Goal: Transaction & Acquisition: Purchase product/service

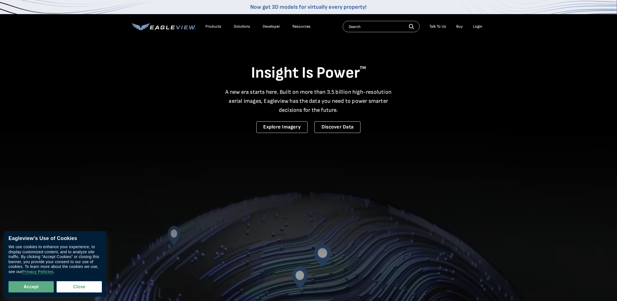
click at [214, 26] on div "Products" at bounding box center [213, 26] width 16 height 5
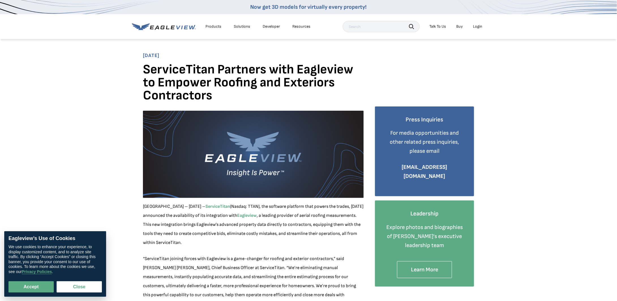
click at [480, 26] on div "Login" at bounding box center [477, 26] width 9 height 5
click at [476, 26] on div "Login" at bounding box center [477, 26] width 9 height 5
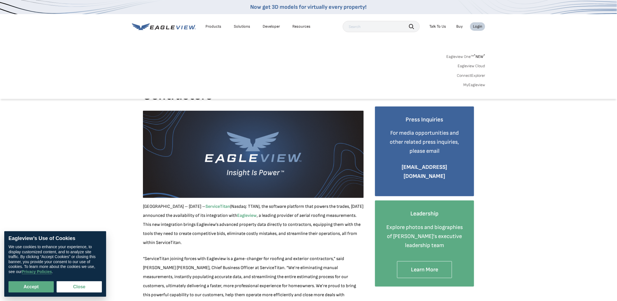
click at [476, 85] on link "MyEagleview" at bounding box center [474, 85] width 22 height 5
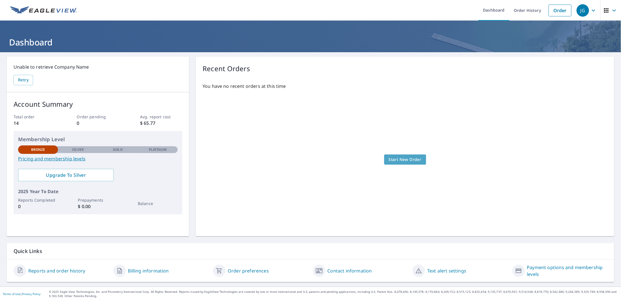
click at [412, 162] on span "Start New Order" at bounding box center [405, 159] width 33 height 7
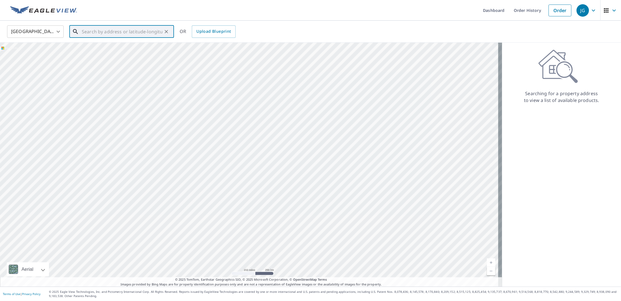
click at [87, 32] on input "text" at bounding box center [122, 32] width 81 height 16
click at [112, 50] on span "1521 [PERSON_NAME] Dr" at bounding box center [125, 48] width 89 height 7
type input "[GEOGRAPHIC_DATA][PERSON_NAME][PERSON_NAME]"
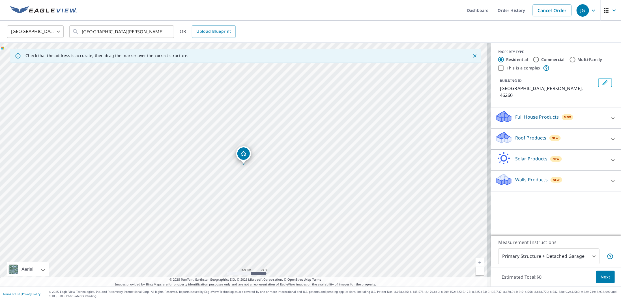
click at [609, 136] on icon at bounding box center [612, 139] width 7 height 7
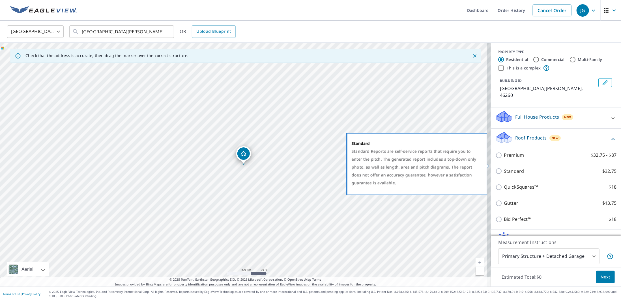
scroll to position [28, 0]
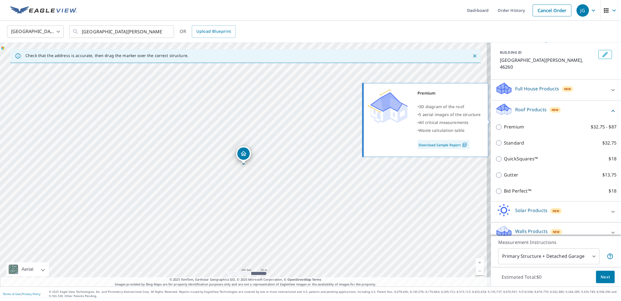
click at [496, 124] on input "Premium $32.75 - $87" at bounding box center [499, 127] width 8 height 7
checkbox input "true"
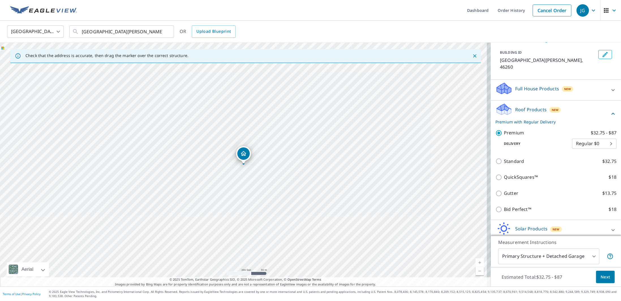
click at [602, 135] on body "JG JG Dashboard Order History Cancel Order JG [GEOGRAPHIC_DATA] [GEOGRAPHIC_DAT…" at bounding box center [310, 150] width 621 height 301
click at [544, 137] on div at bounding box center [310, 150] width 621 height 301
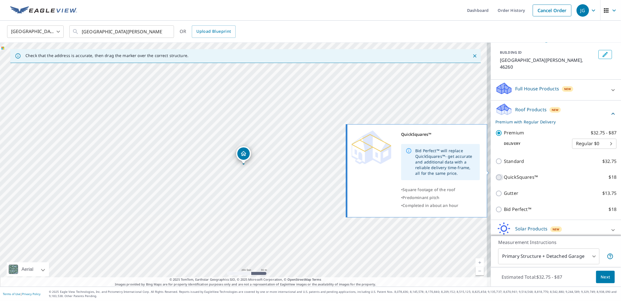
click at [496, 174] on input "QuickSquares™ $18" at bounding box center [499, 177] width 8 height 7
checkbox input "true"
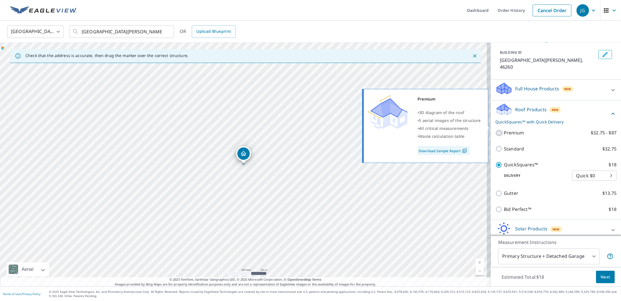
click at [496, 130] on input "Premium $32.75 - $87" at bounding box center [499, 133] width 8 height 7
checkbox input "true"
checkbox input "false"
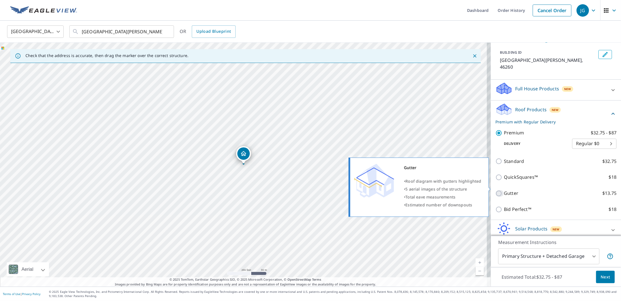
click at [495, 190] on input "Gutter $13.75" at bounding box center [499, 193] width 8 height 7
checkbox input "true"
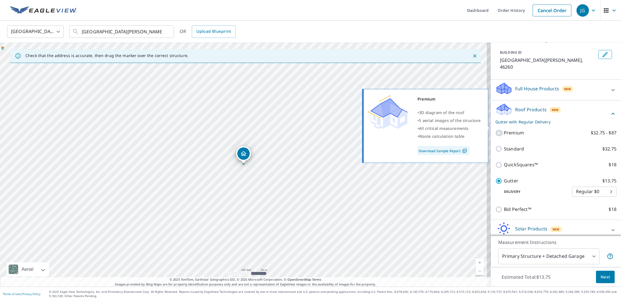
click at [497, 130] on input "Premium $32.75 - $87" at bounding box center [499, 133] width 8 height 7
checkbox input "true"
checkbox input "false"
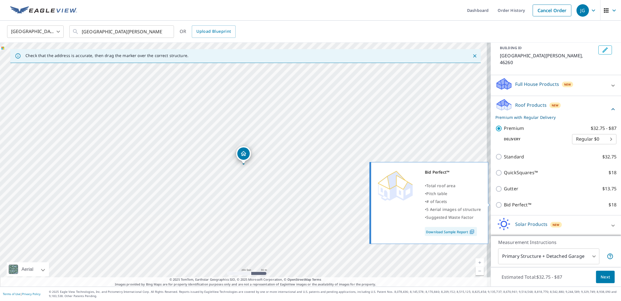
scroll to position [48, 0]
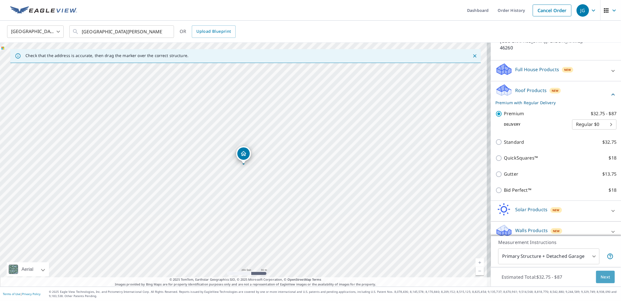
click at [601, 276] on span "Next" at bounding box center [605, 277] width 10 height 7
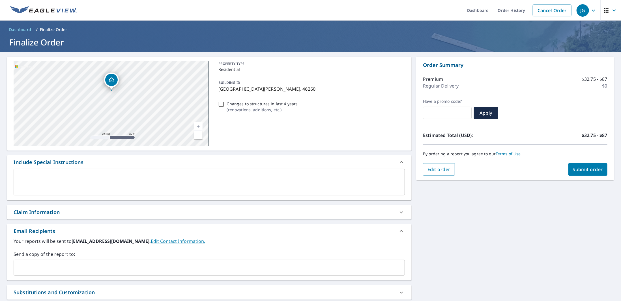
drag, startPoint x: 116, startPoint y: 97, endPoint x: 149, endPoint y: 111, distance: 35.8
click at [149, 111] on div "[GEOGRAPHIC_DATA][PERSON_NAME][PERSON_NAME]" at bounding box center [112, 103] width 196 height 85
drag, startPoint x: 120, startPoint y: 99, endPoint x: 127, endPoint y: 101, distance: 7.0
click at [127, 101] on div "[GEOGRAPHIC_DATA][PERSON_NAME][PERSON_NAME]" at bounding box center [112, 103] width 196 height 85
drag, startPoint x: 152, startPoint y: 85, endPoint x: 148, endPoint y: 95, distance: 11.3
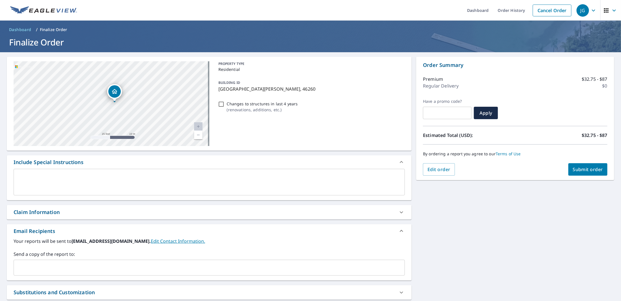
click at [148, 96] on div "[GEOGRAPHIC_DATA][PERSON_NAME][PERSON_NAME]" at bounding box center [112, 103] width 196 height 85
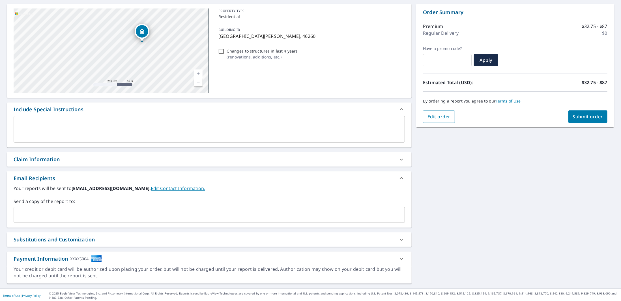
scroll to position [53, 0]
drag, startPoint x: 399, startPoint y: 257, endPoint x: 395, endPoint y: 258, distance: 4.5
click at [399, 257] on icon at bounding box center [401, 258] width 7 height 7
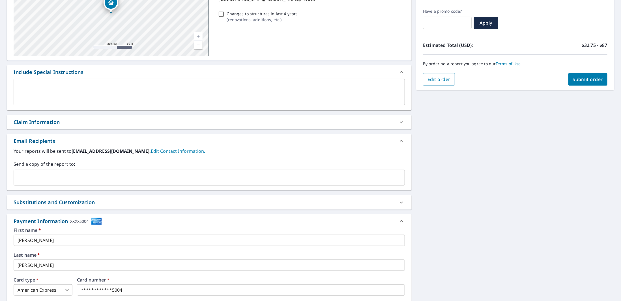
scroll to position [167, 0]
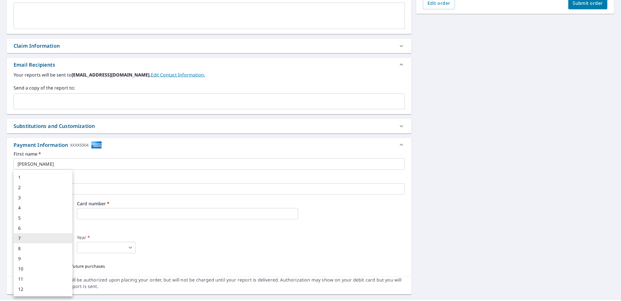
click at [26, 248] on body "JG JG Dashboard Order History Cancel Order JG Dashboard / Finalize Order Finali…" at bounding box center [310, 150] width 621 height 301
click at [28, 290] on li "12" at bounding box center [43, 290] width 59 height 10
type input "12"
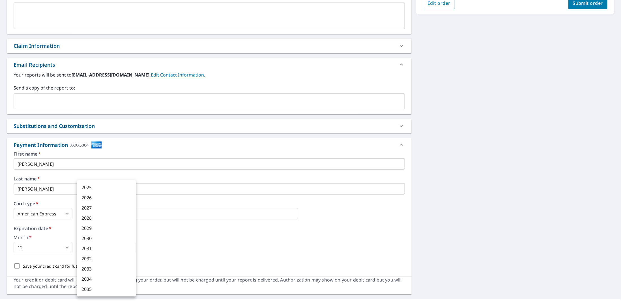
click at [92, 249] on body "JG JG Dashboard Order History Cancel Order JG Dashboard / Finalize Order Finali…" at bounding box center [310, 150] width 621 height 301
click at [89, 217] on li "2028" at bounding box center [106, 218] width 59 height 10
type input "2028"
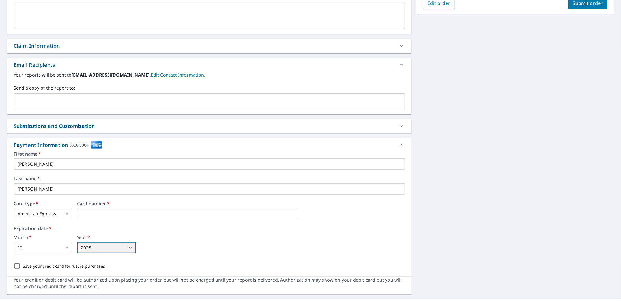
scroll to position [178, 0]
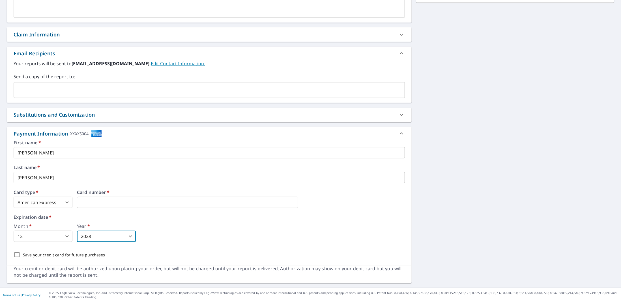
click at [19, 255] on input "Save your credit card for future purchases" at bounding box center [17, 255] width 12 height 12
checkbox input "true"
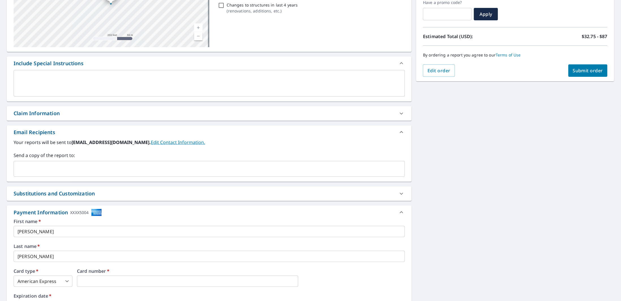
scroll to position [36, 0]
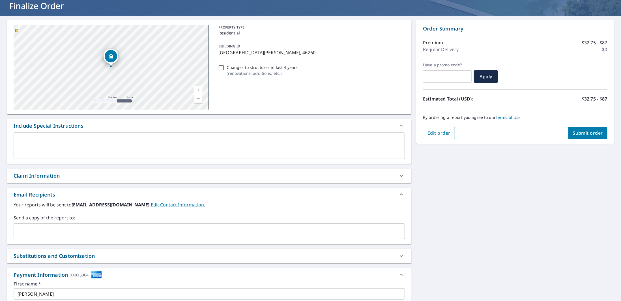
click at [589, 133] on span "Submit order" at bounding box center [588, 133] width 30 height 6
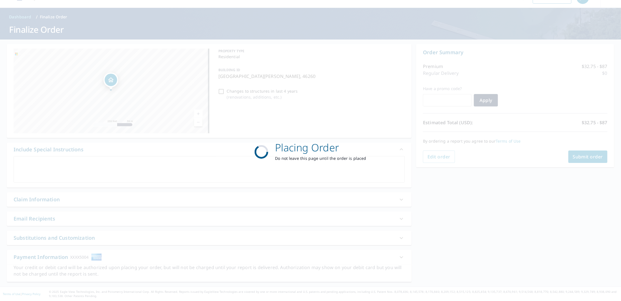
scroll to position [12, 0]
